Goal: Information Seeking & Learning: Compare options

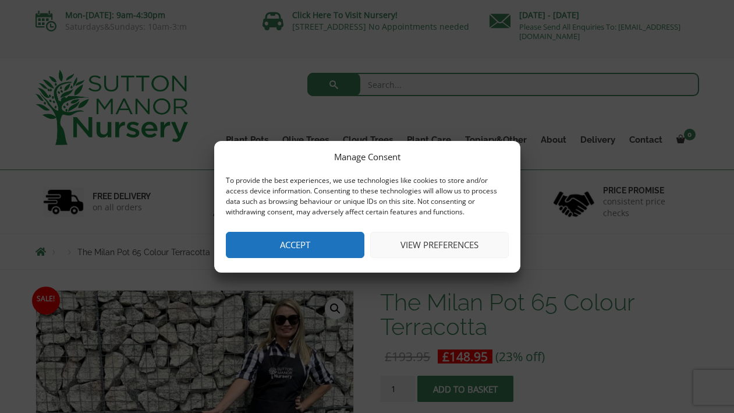
click at [313, 246] on button "Accept" at bounding box center [295, 245] width 139 height 26
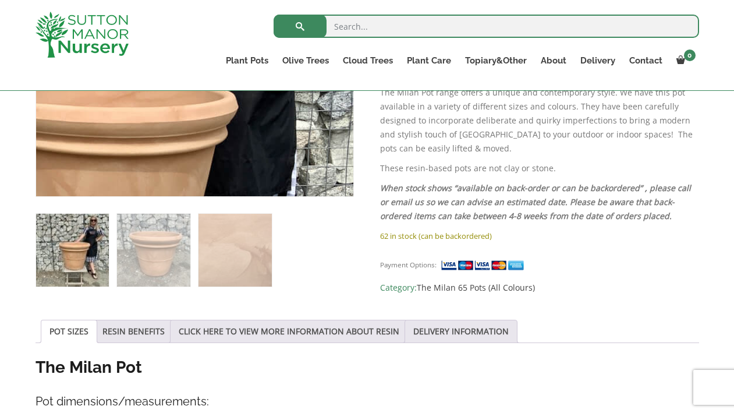
scroll to position [416, 0]
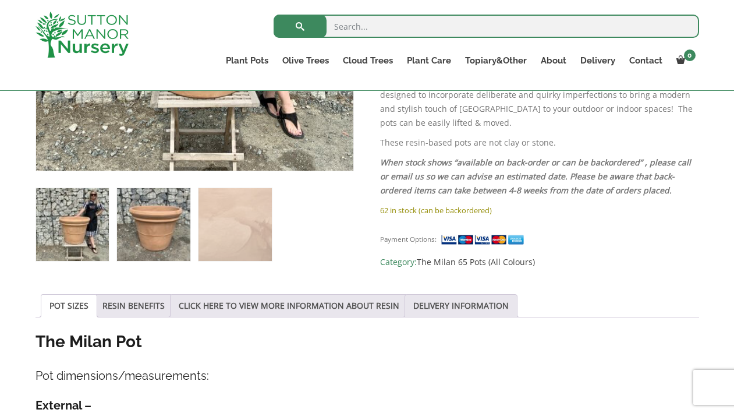
click at [170, 237] on img at bounding box center [153, 224] width 73 height 73
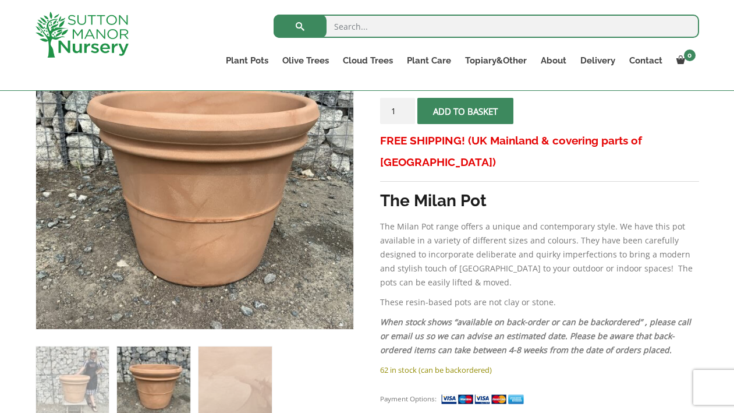
scroll to position [261, 0]
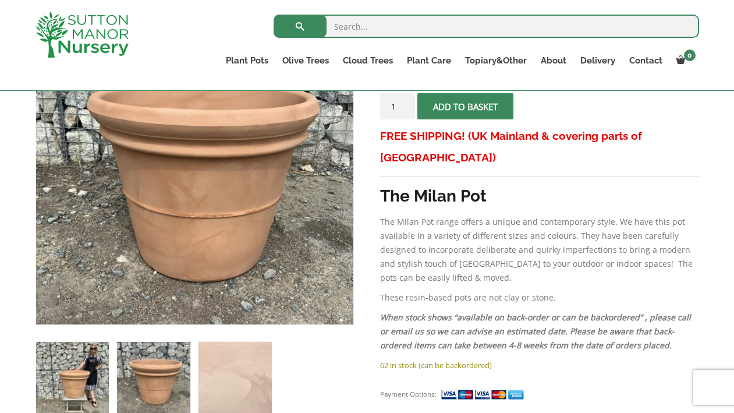
click at [78, 377] on img at bounding box center [72, 378] width 73 height 73
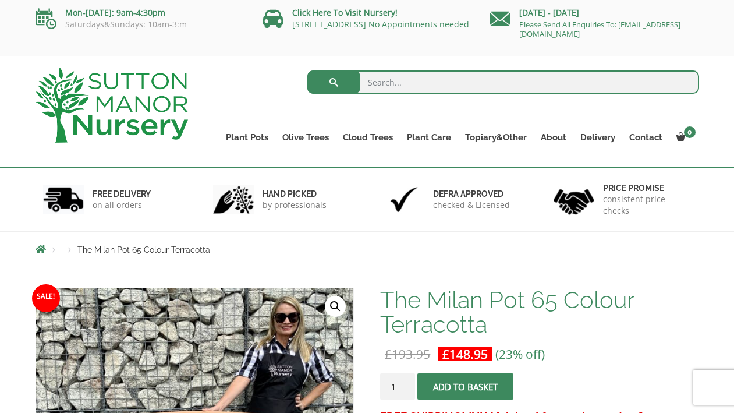
scroll to position [0, 0]
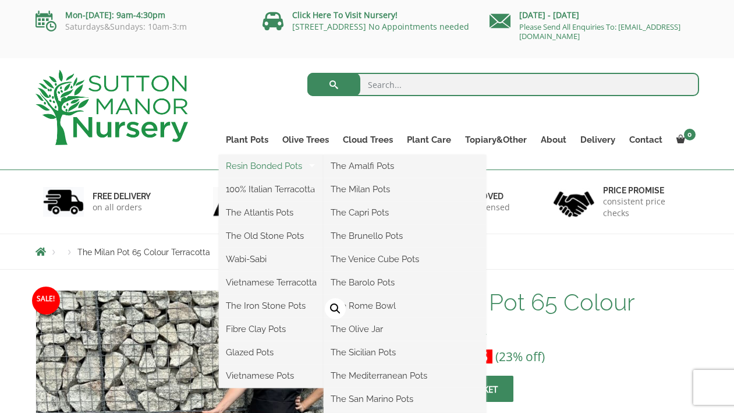
click at [260, 169] on link "Resin Bonded Pots" at bounding box center [271, 165] width 105 height 17
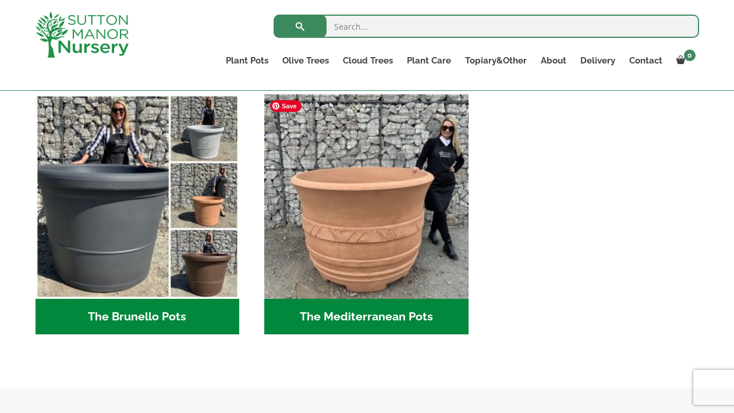
scroll to position [1636, 0]
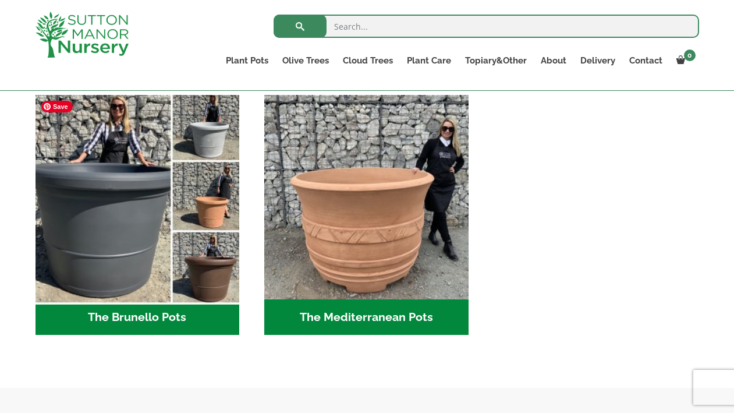
click at [158, 283] on img "Visit product category The Brunello Pots" at bounding box center [137, 197] width 214 height 214
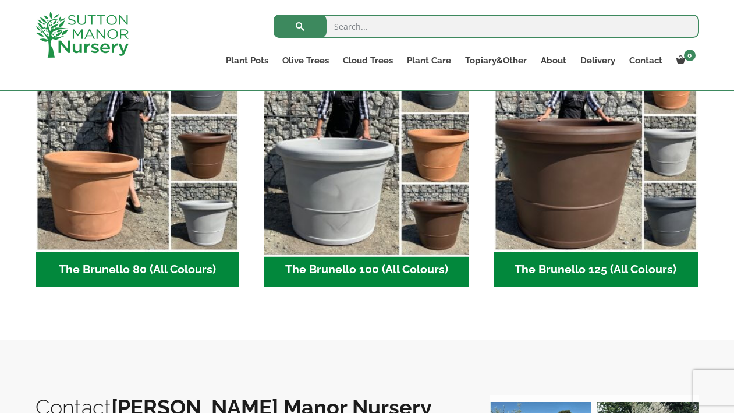
scroll to position [343, 0]
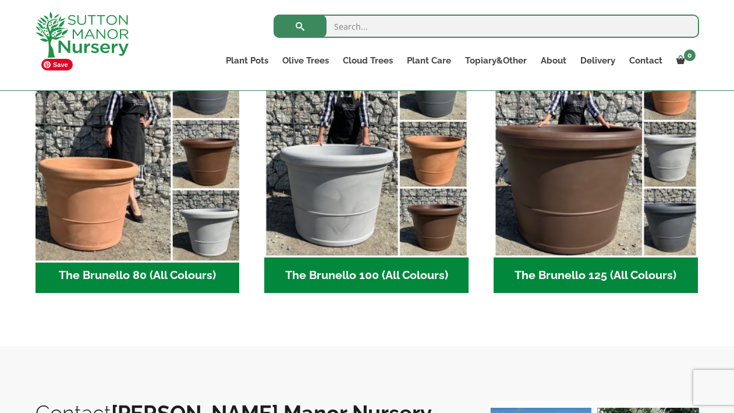
click at [109, 207] on img "Visit product category The Brunello 80 (All Colours)" at bounding box center [137, 155] width 214 height 214
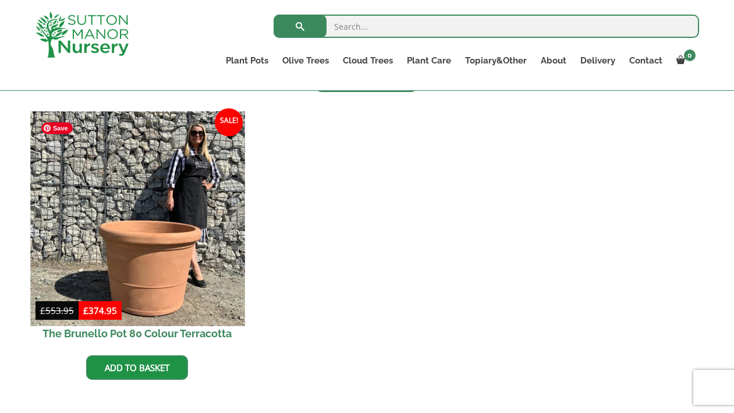
scroll to position [575, 0]
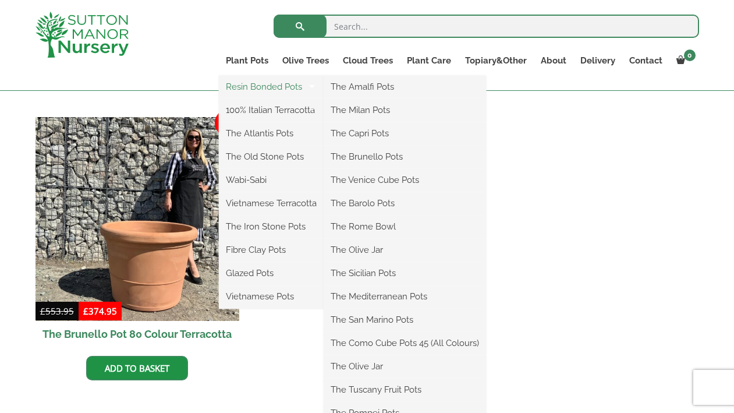
click at [272, 81] on link "Resin Bonded Pots" at bounding box center [271, 86] width 105 height 17
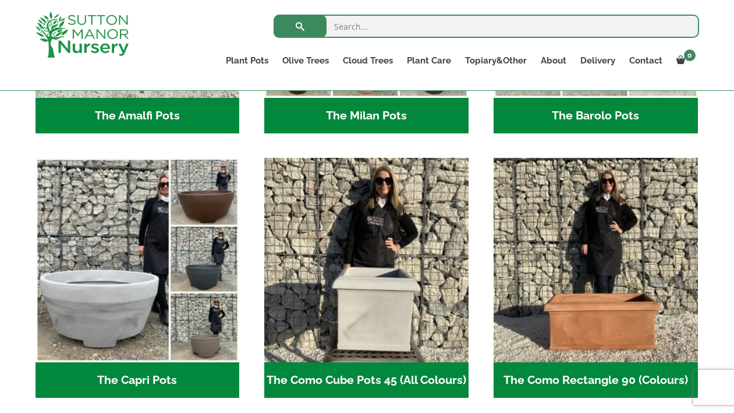
scroll to position [520, 0]
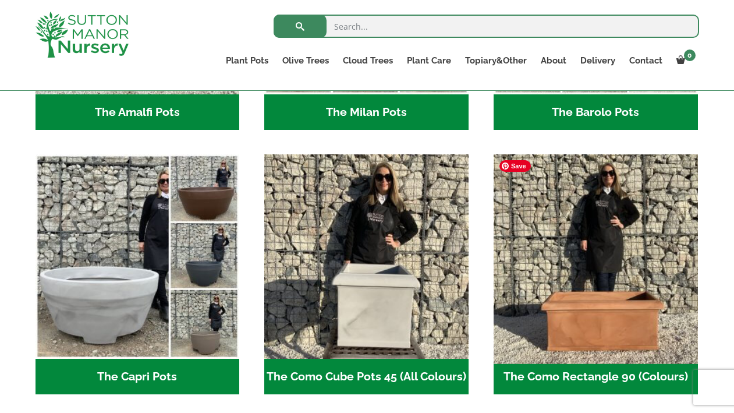
click at [616, 282] on img "Visit product category The Como Rectangle 90 (Colours)" at bounding box center [595, 257] width 214 height 214
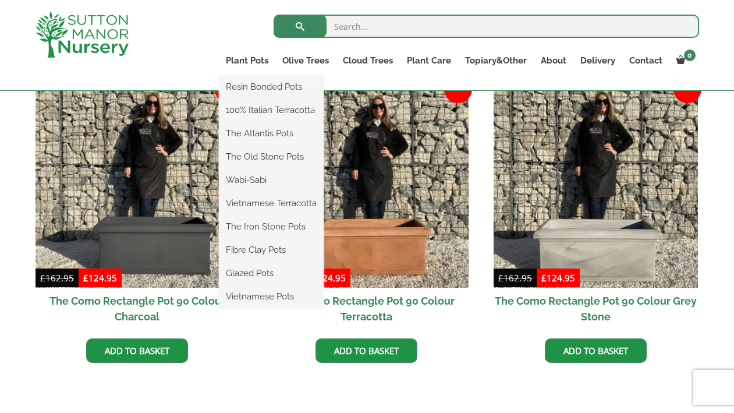
scroll to position [357, 0]
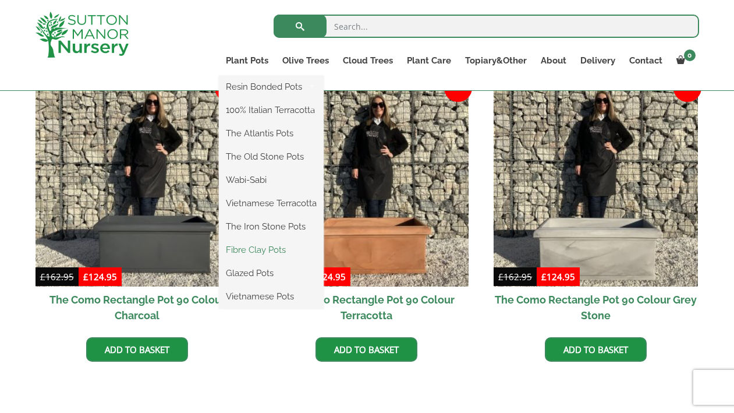
click at [276, 246] on link "Fibre Clay Pots" at bounding box center [271, 249] width 105 height 17
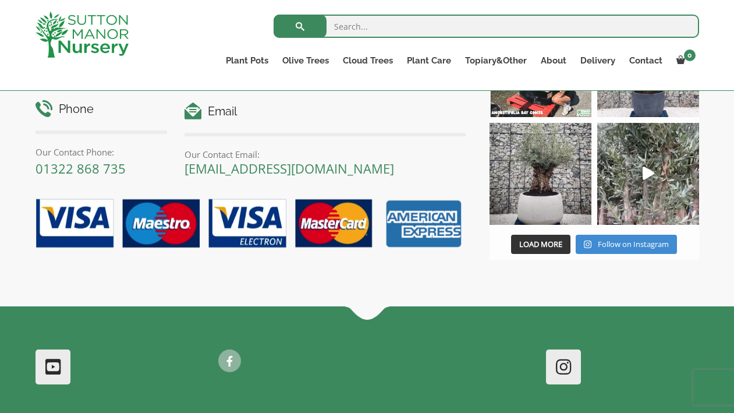
scroll to position [940, 0]
